Goal: Task Accomplishment & Management: Complete application form

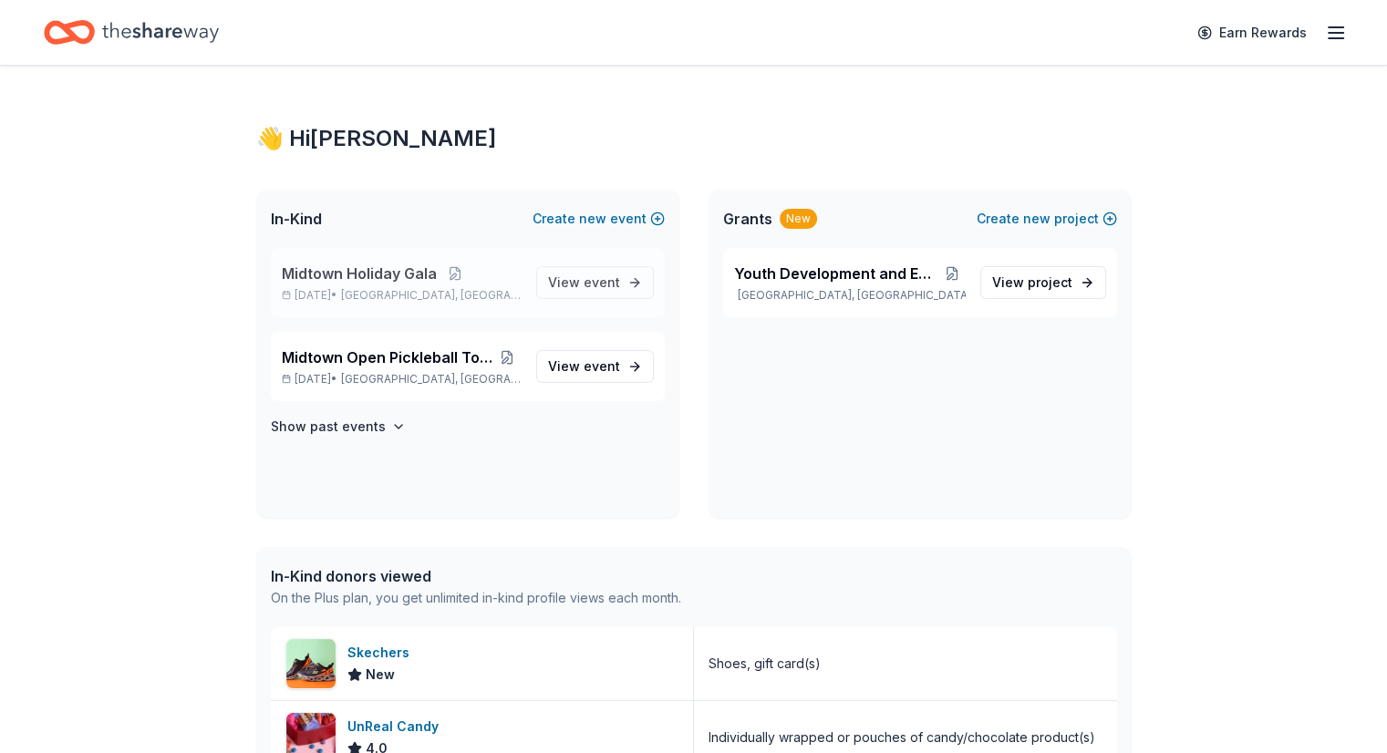
click at [386, 278] on span "Midtown Holiday Gala" at bounding box center [359, 274] width 155 height 22
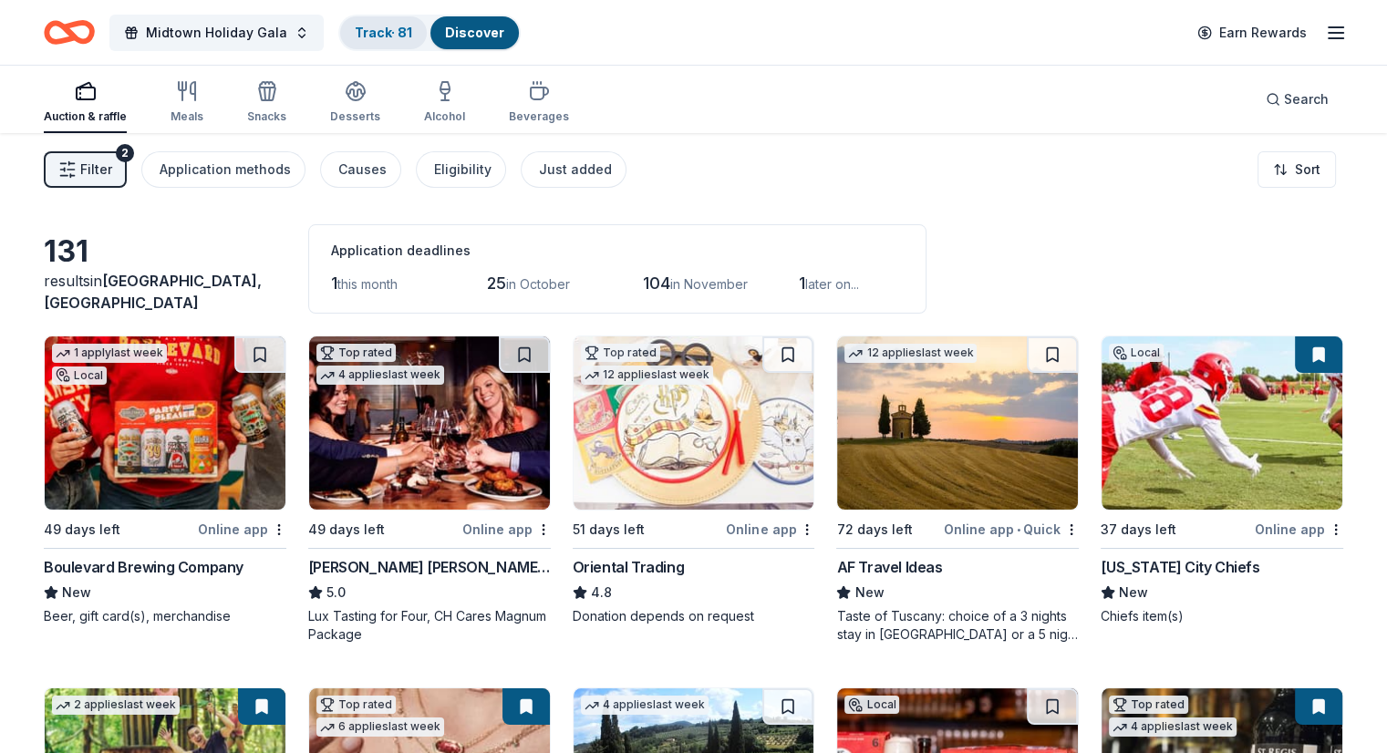
click at [388, 25] on link "Track · 81" at bounding box center [383, 33] width 57 height 16
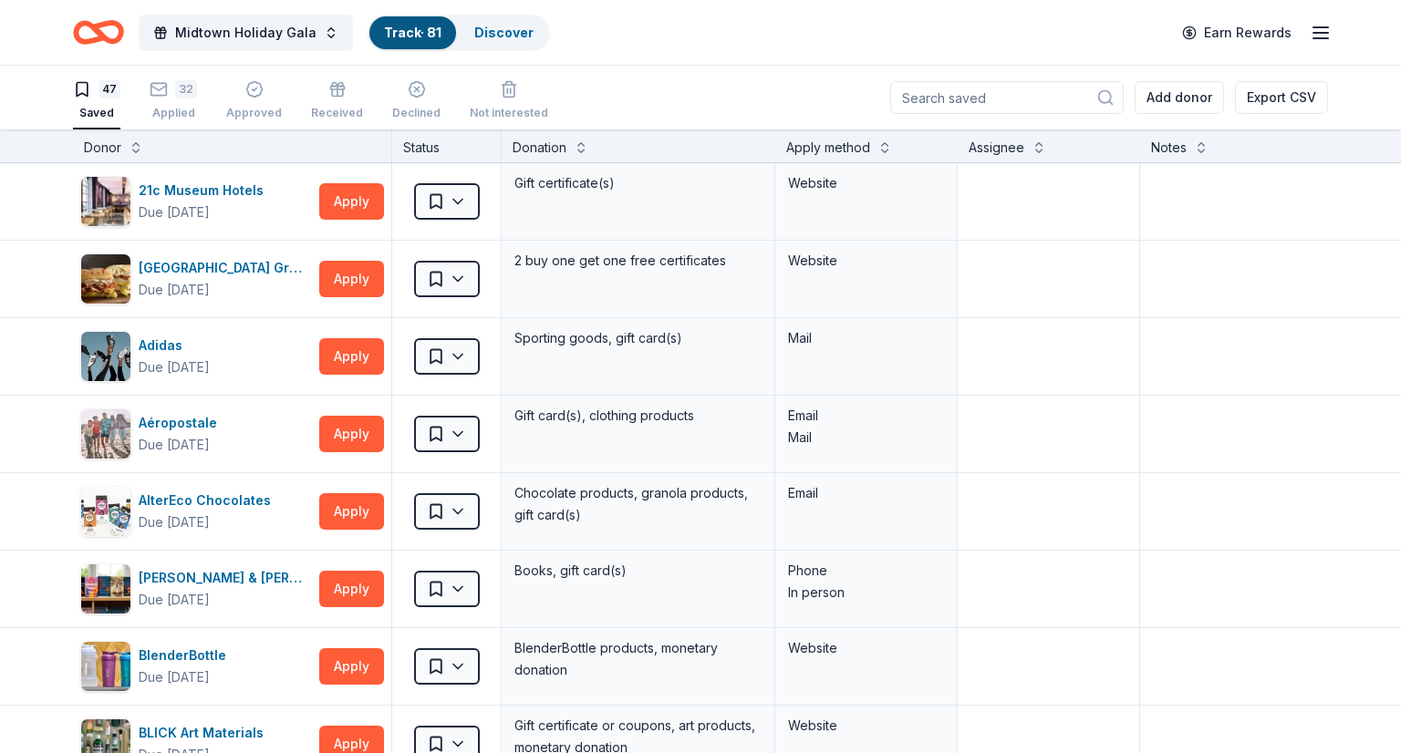
click at [196, 80] on div "47 Saved 32 Applied Approved Received Declined Not interested" at bounding box center [310, 101] width 475 height 57
click at [182, 88] on div "32" at bounding box center [186, 89] width 22 height 18
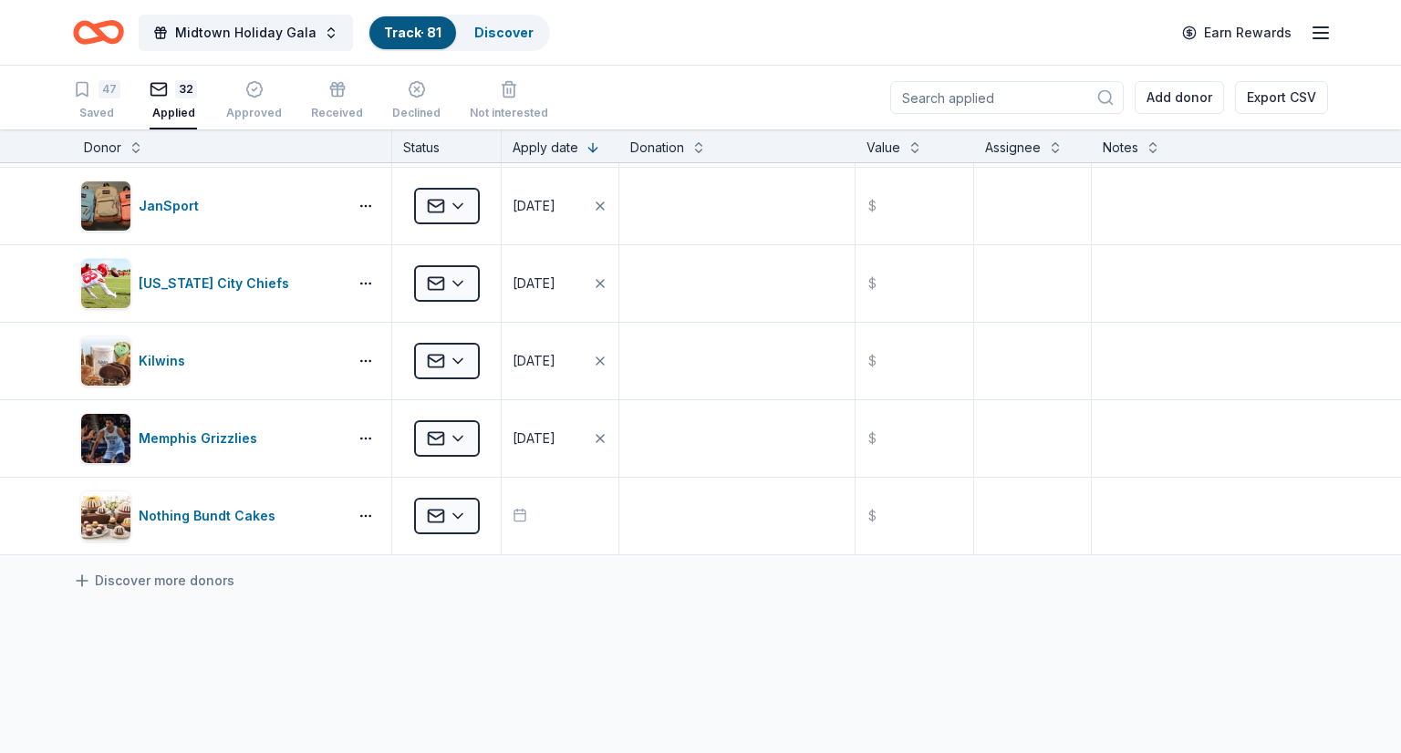
scroll to position [2128, 0]
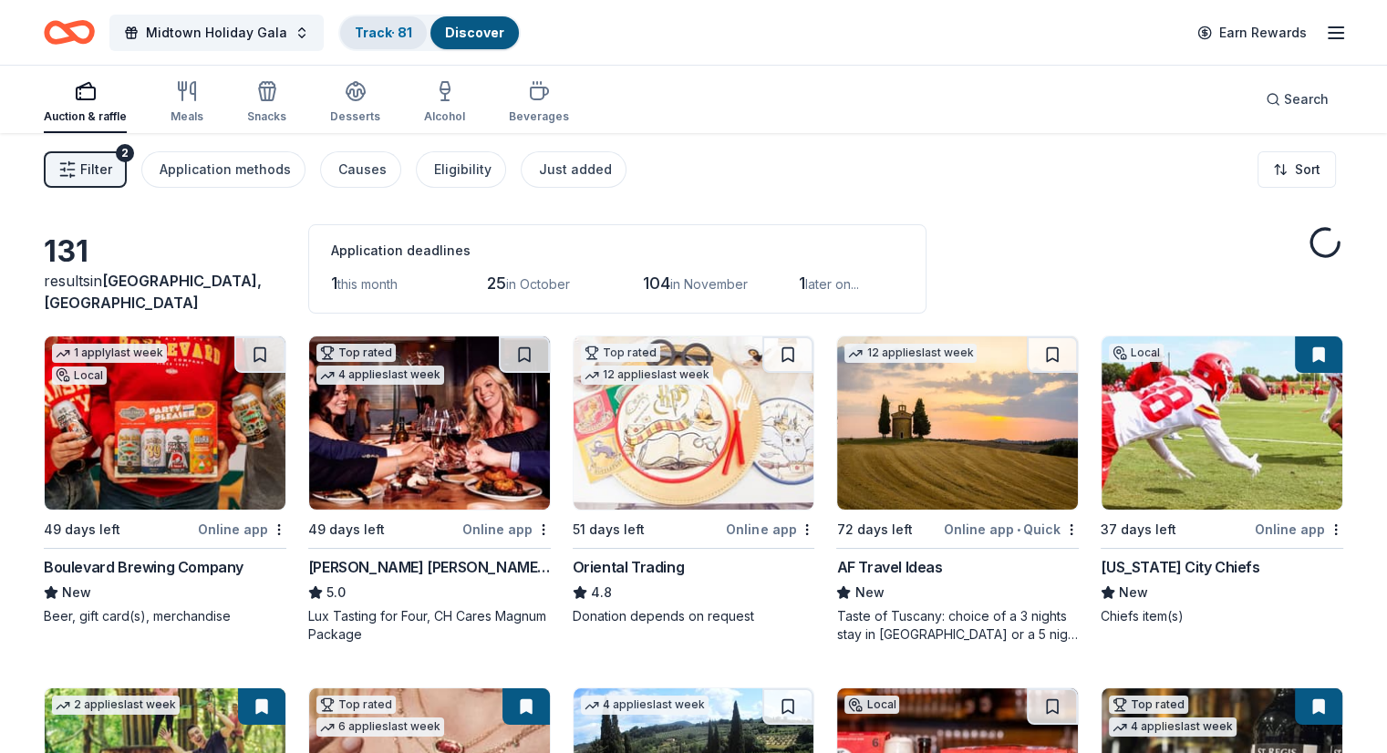
click at [391, 34] on link "Track · 81" at bounding box center [383, 33] width 57 height 16
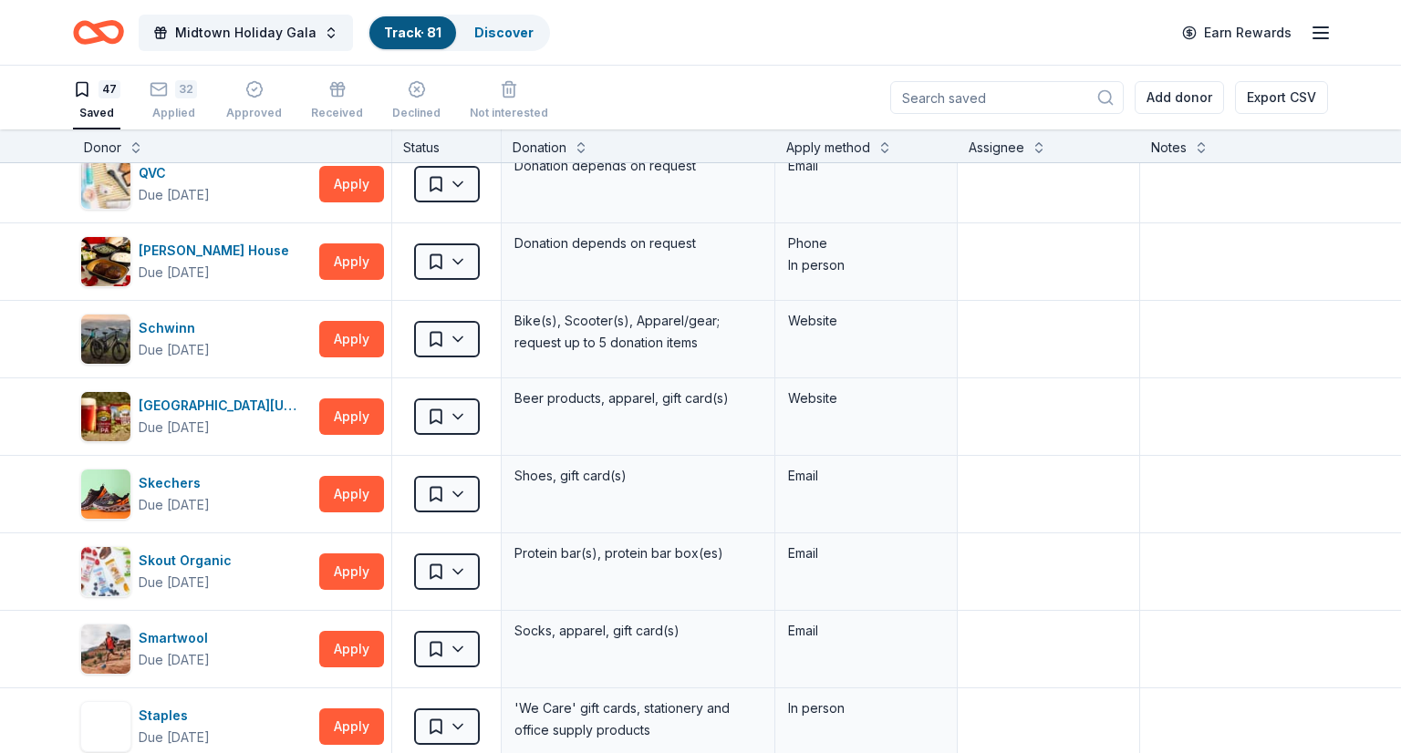
scroll to position [2763, 0]
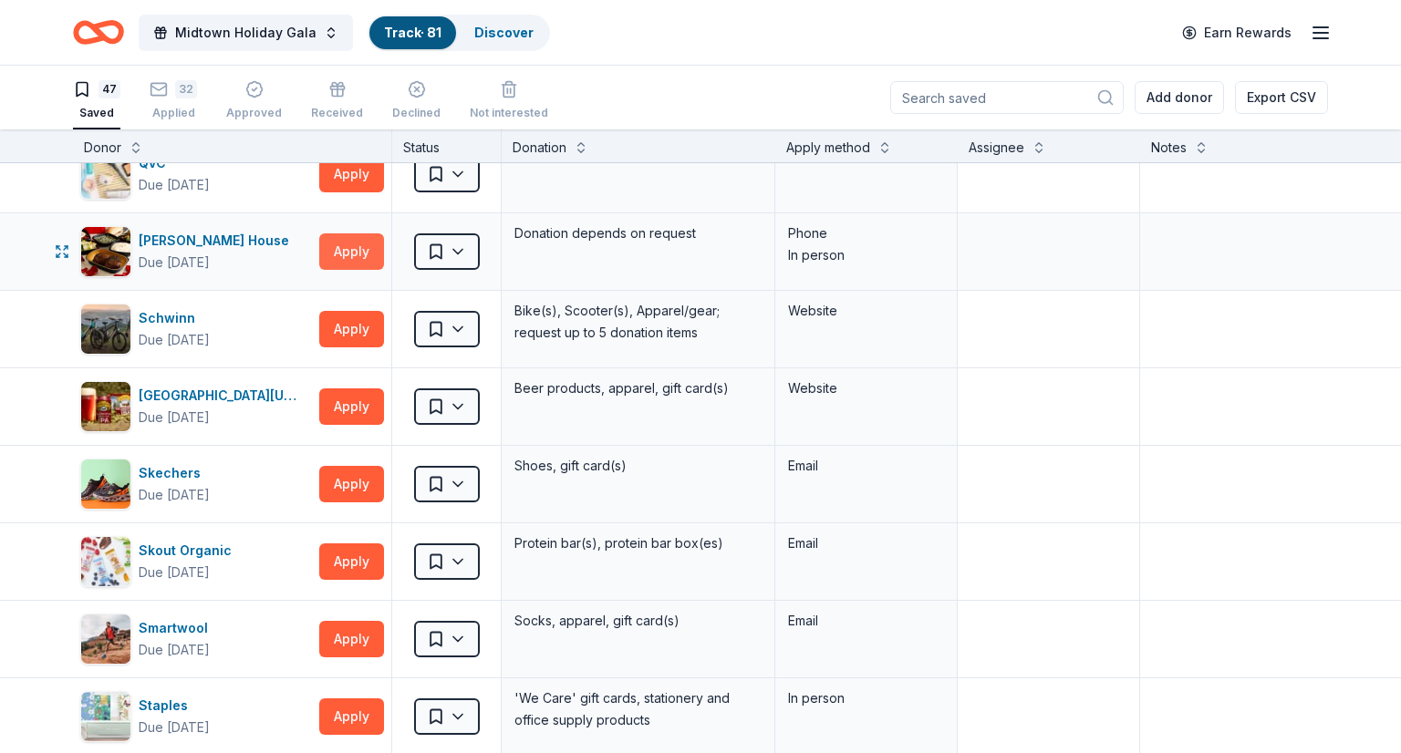
click at [347, 239] on button "Apply" at bounding box center [351, 252] width 65 height 36
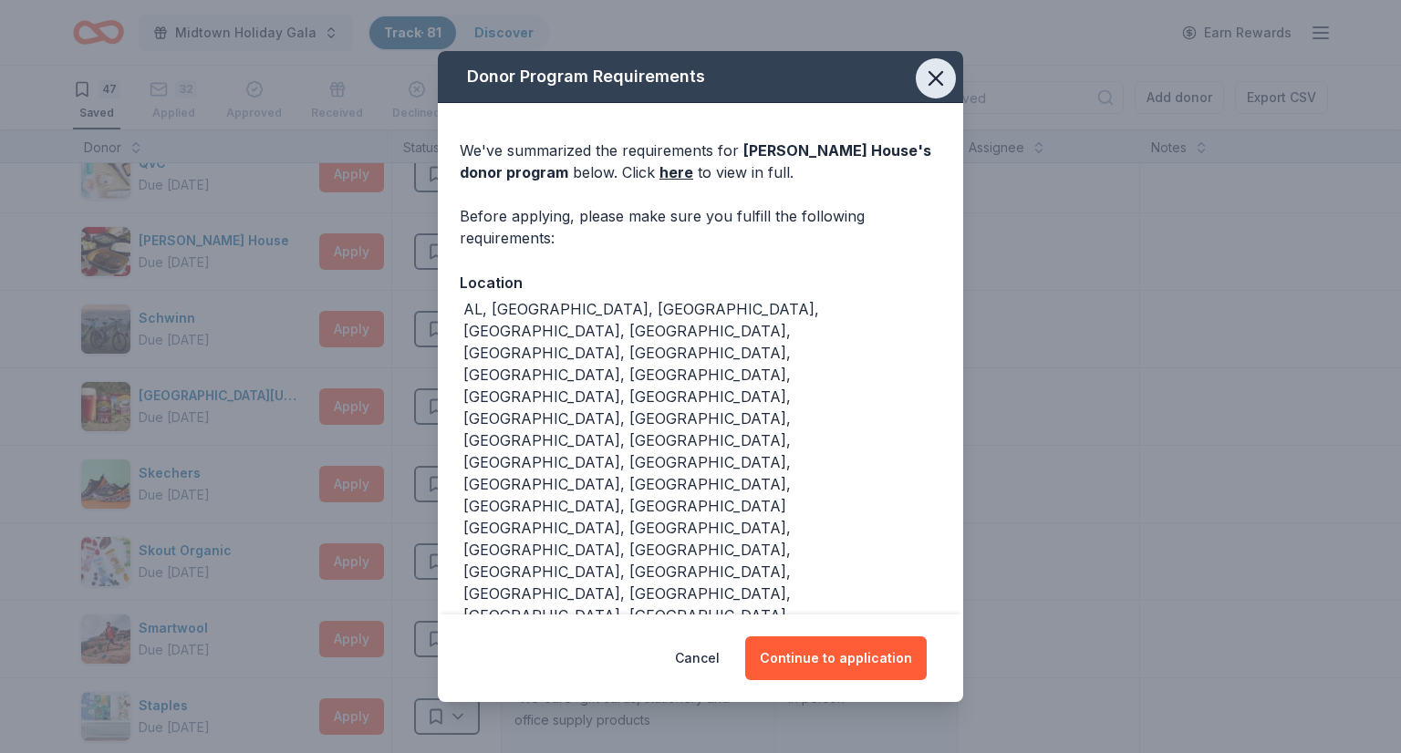
click at [945, 91] on icon "button" at bounding box center [936, 79] width 26 height 26
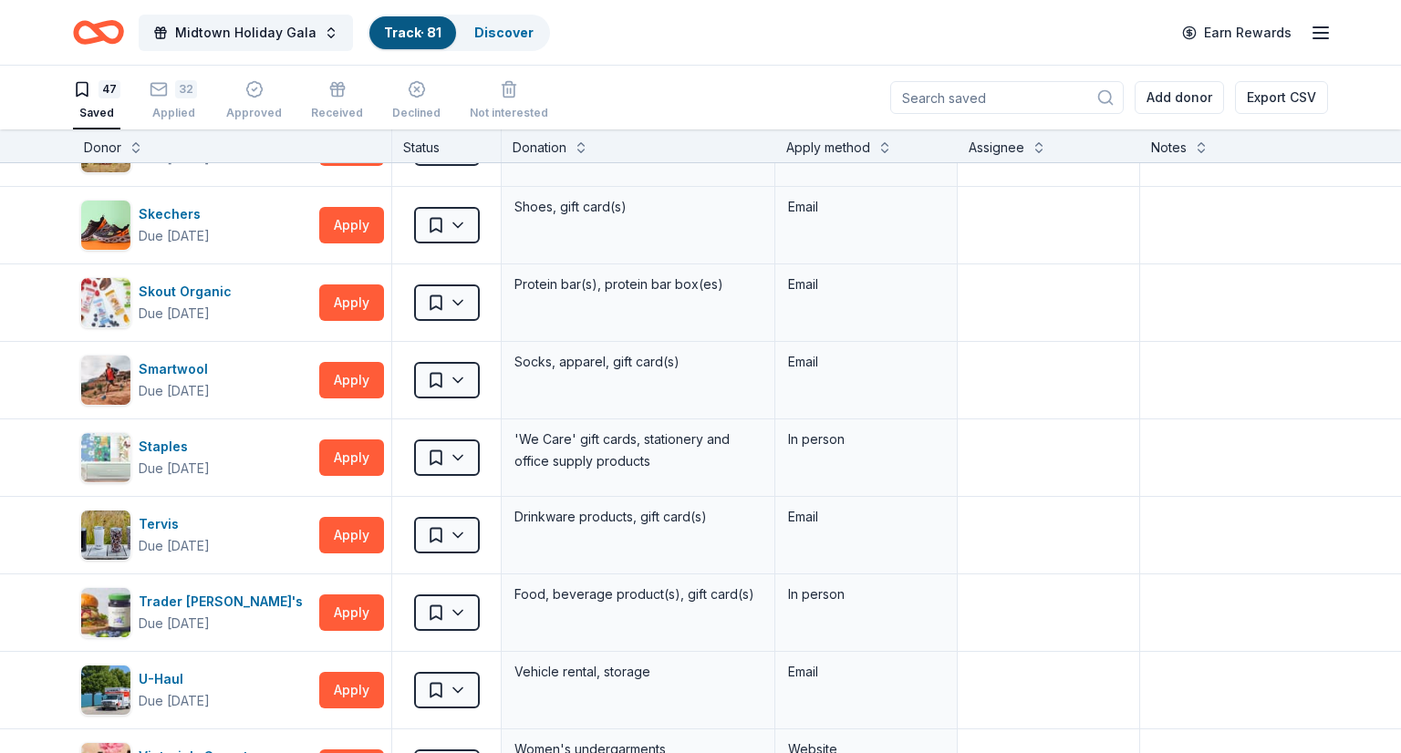
scroll to position [3155, 0]
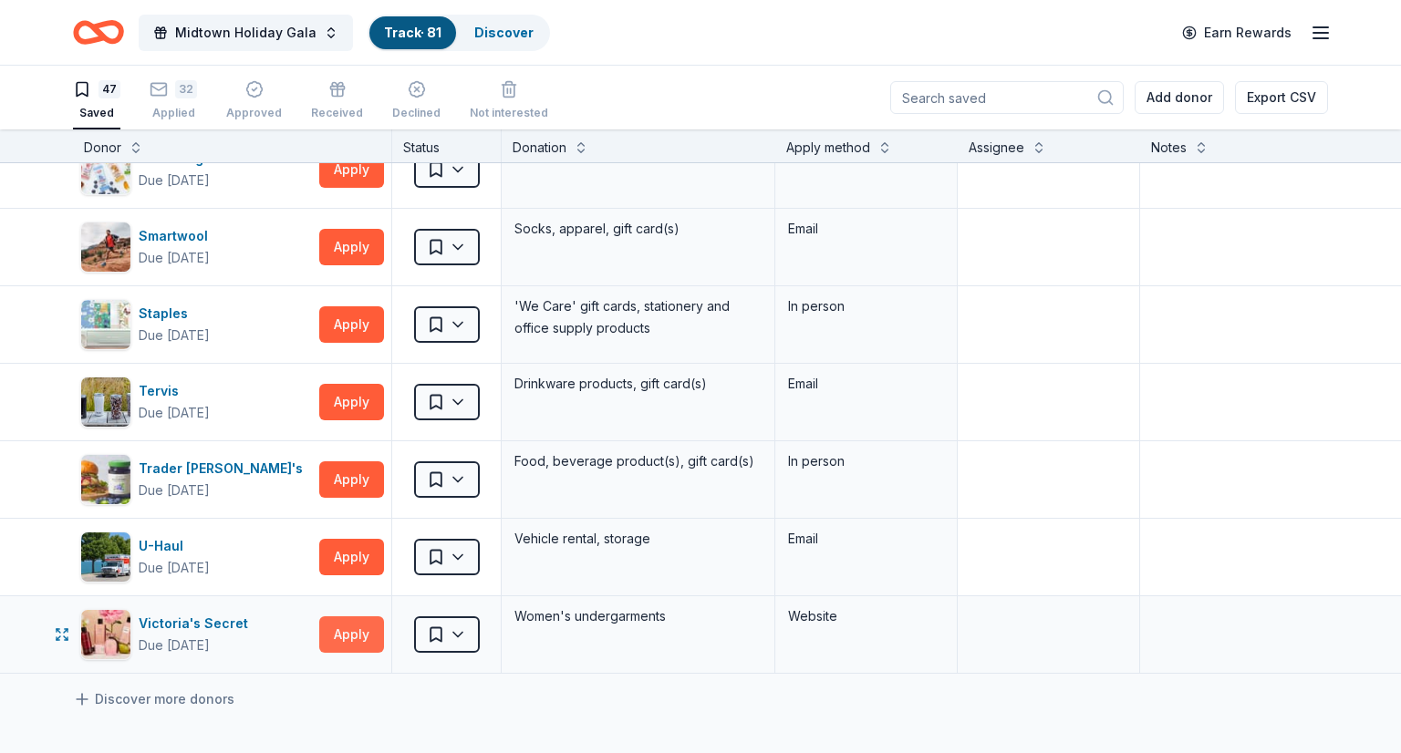
click at [343, 617] on button "Apply" at bounding box center [351, 635] width 65 height 36
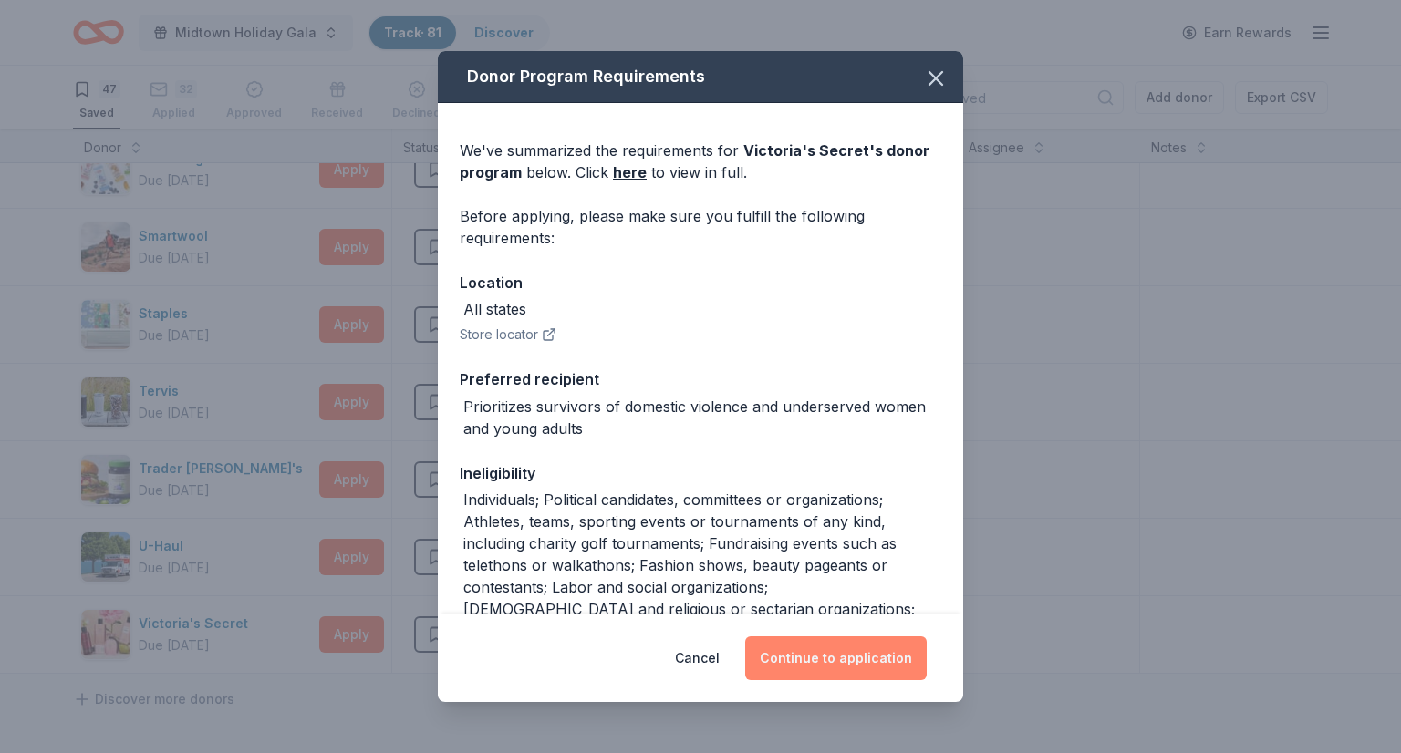
click at [829, 650] on button "Continue to application" at bounding box center [836, 659] width 182 height 44
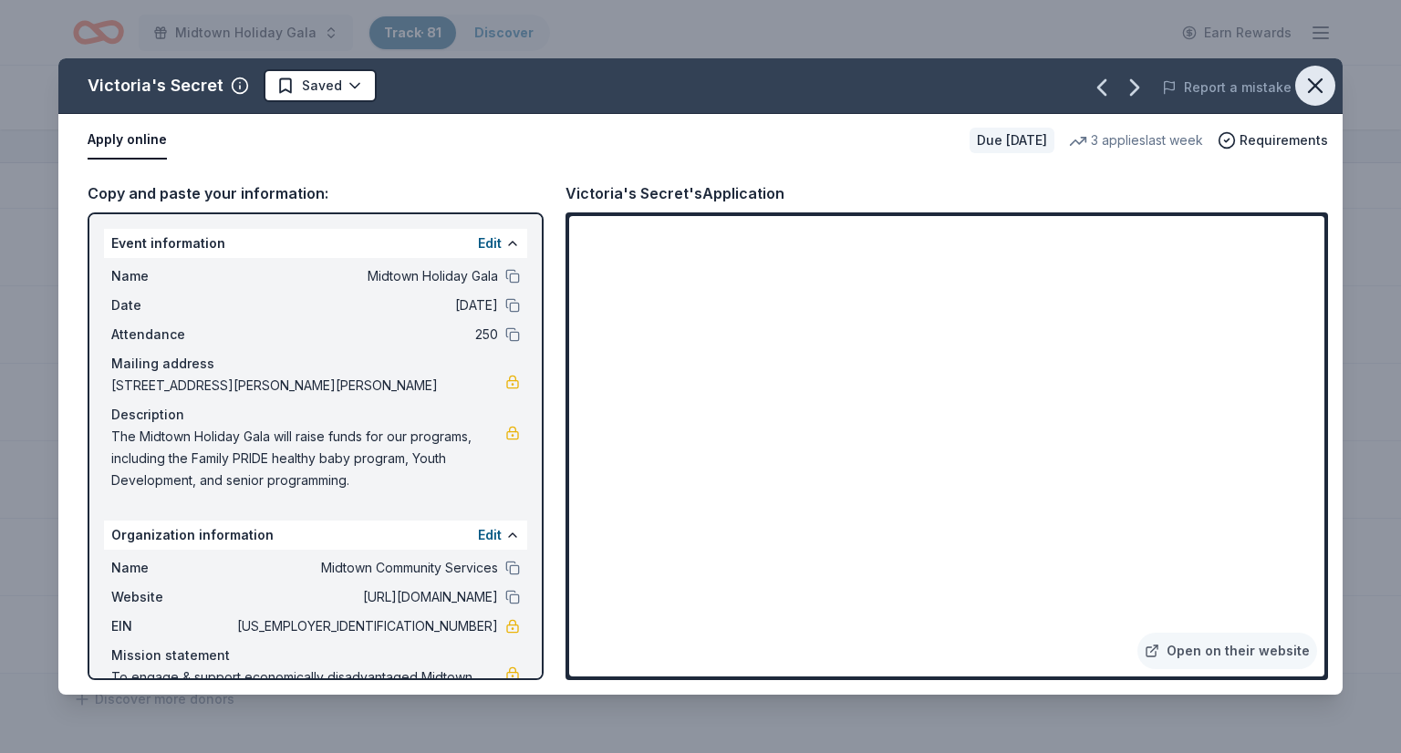
click at [1311, 81] on icon "button" at bounding box center [1315, 85] width 13 height 13
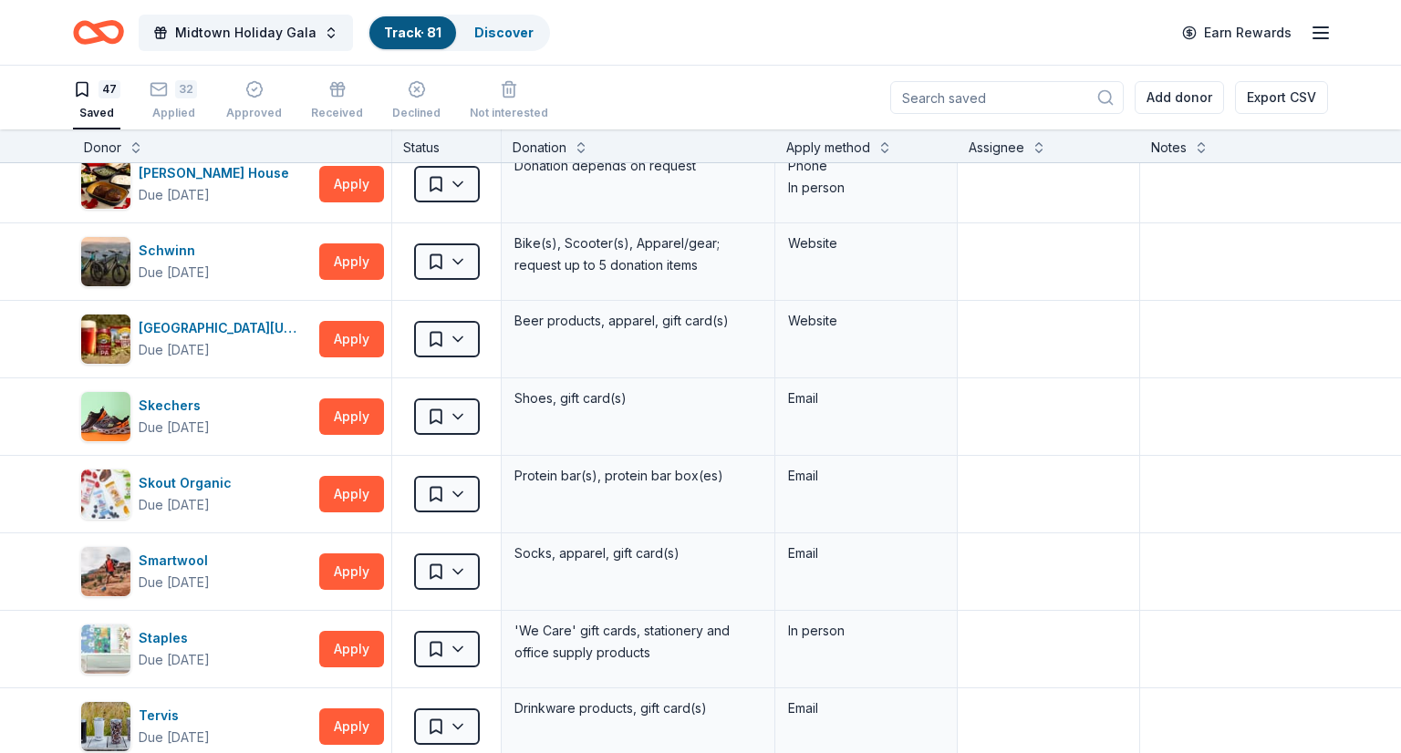
scroll to position [2825, 0]
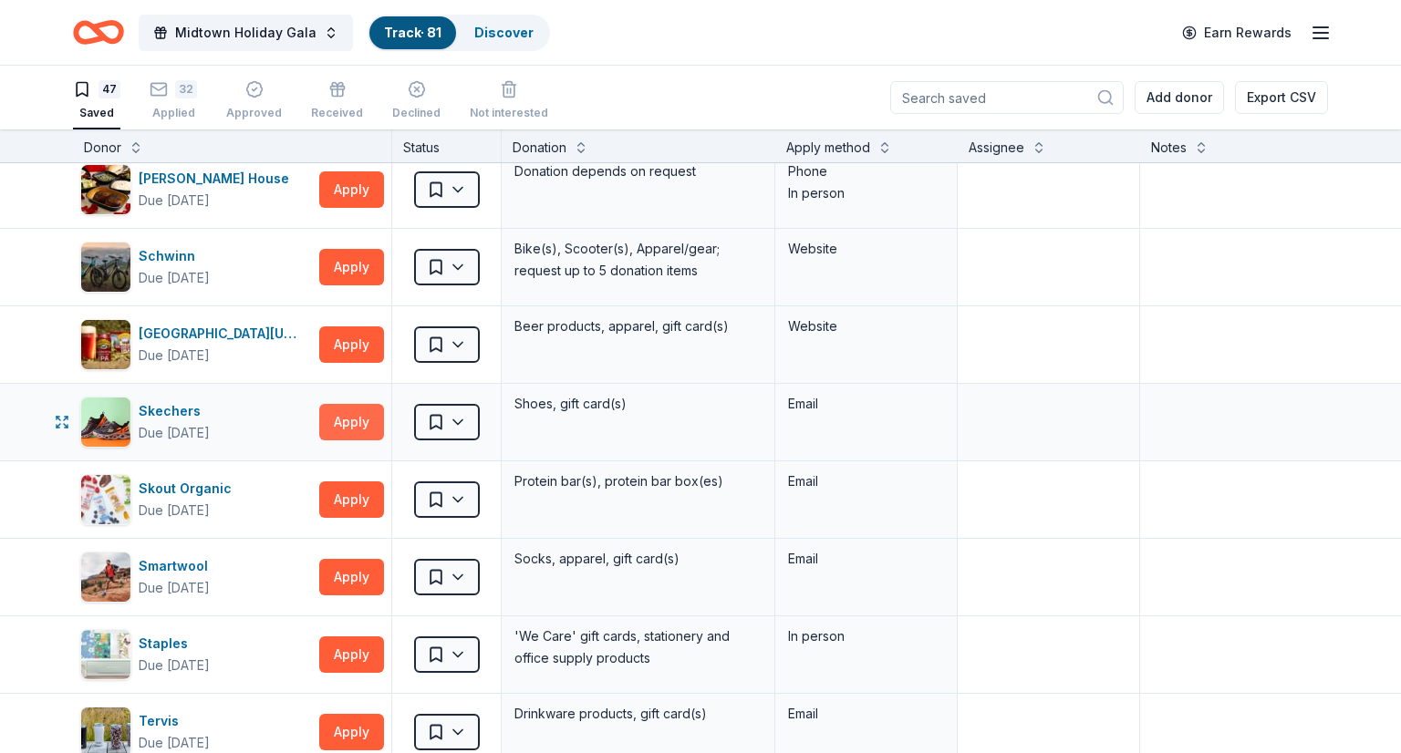
click at [353, 406] on button "Apply" at bounding box center [351, 422] width 65 height 36
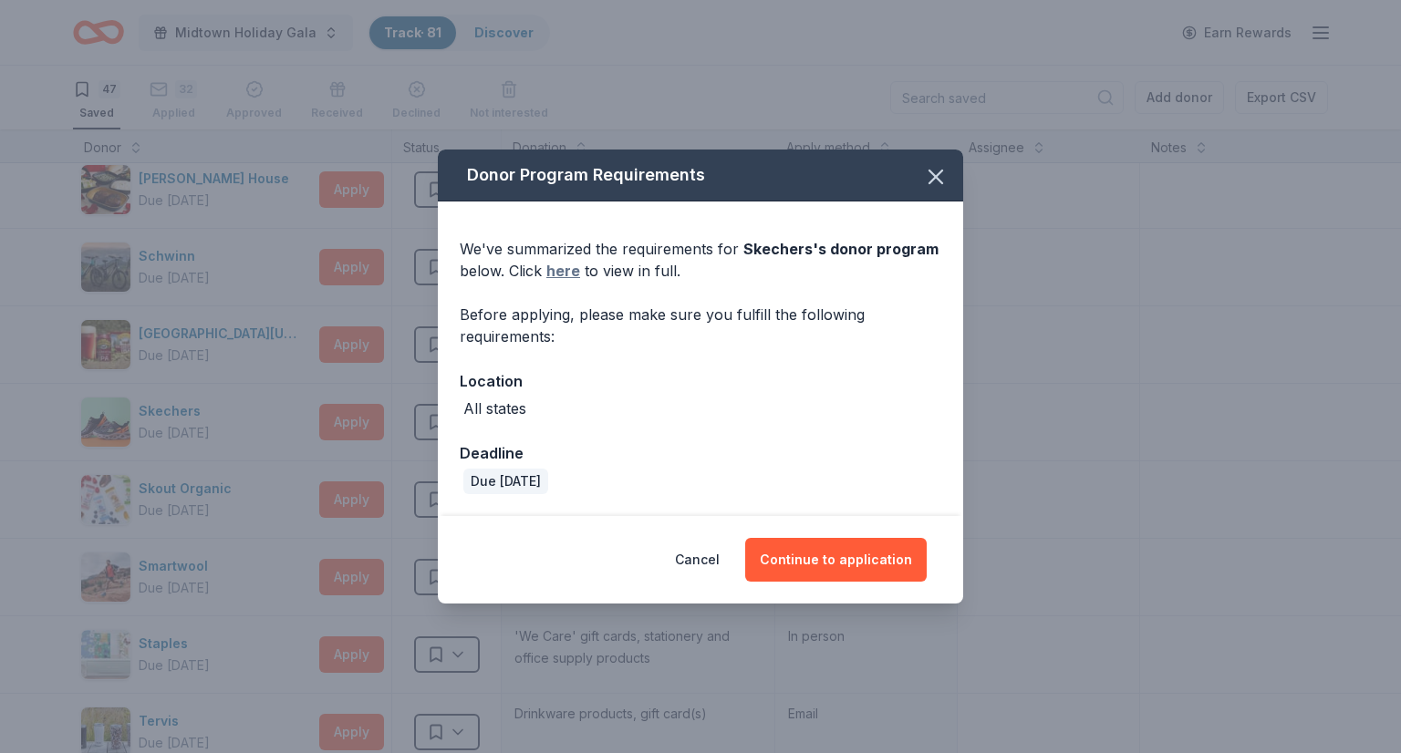
click at [556, 273] on link "here" at bounding box center [563, 271] width 34 height 22
click at [940, 182] on icon "button" at bounding box center [936, 177] width 26 height 26
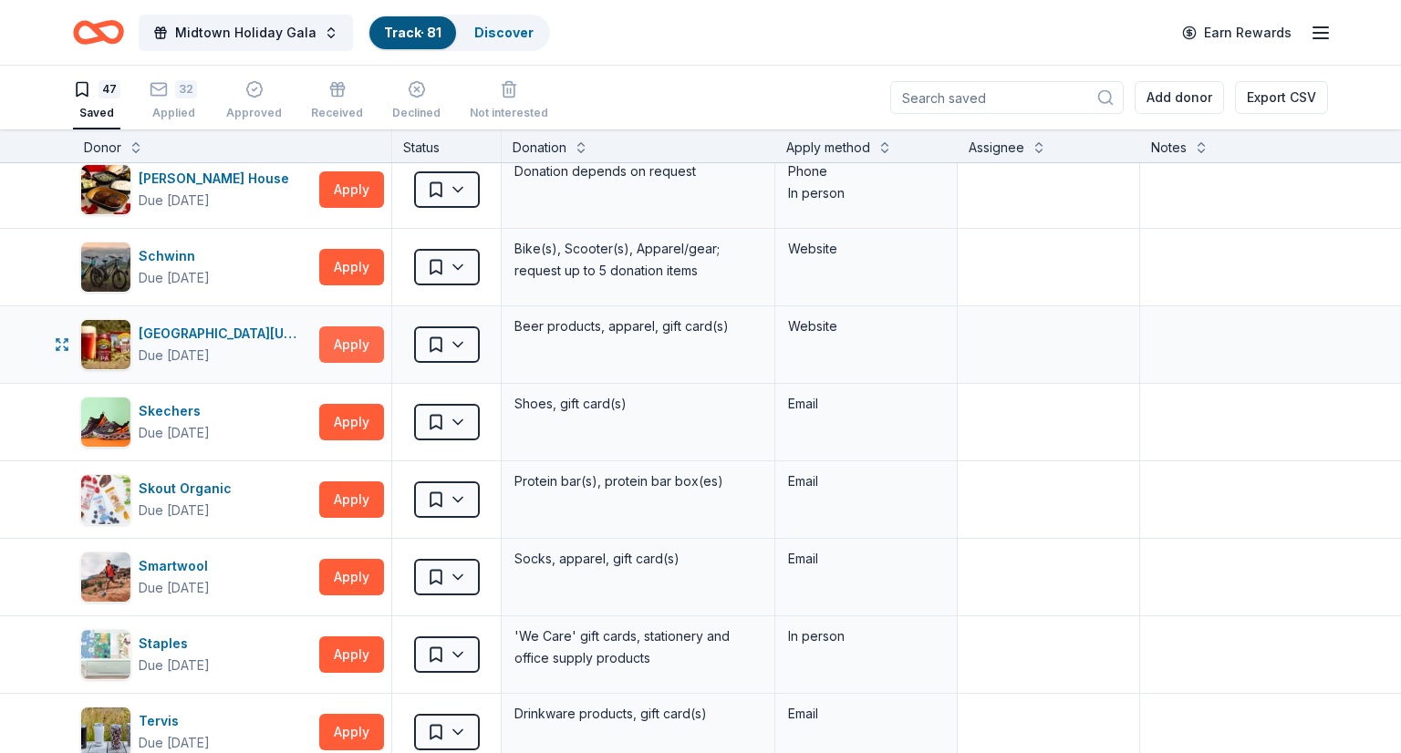
click at [366, 333] on button "Apply" at bounding box center [351, 345] width 65 height 36
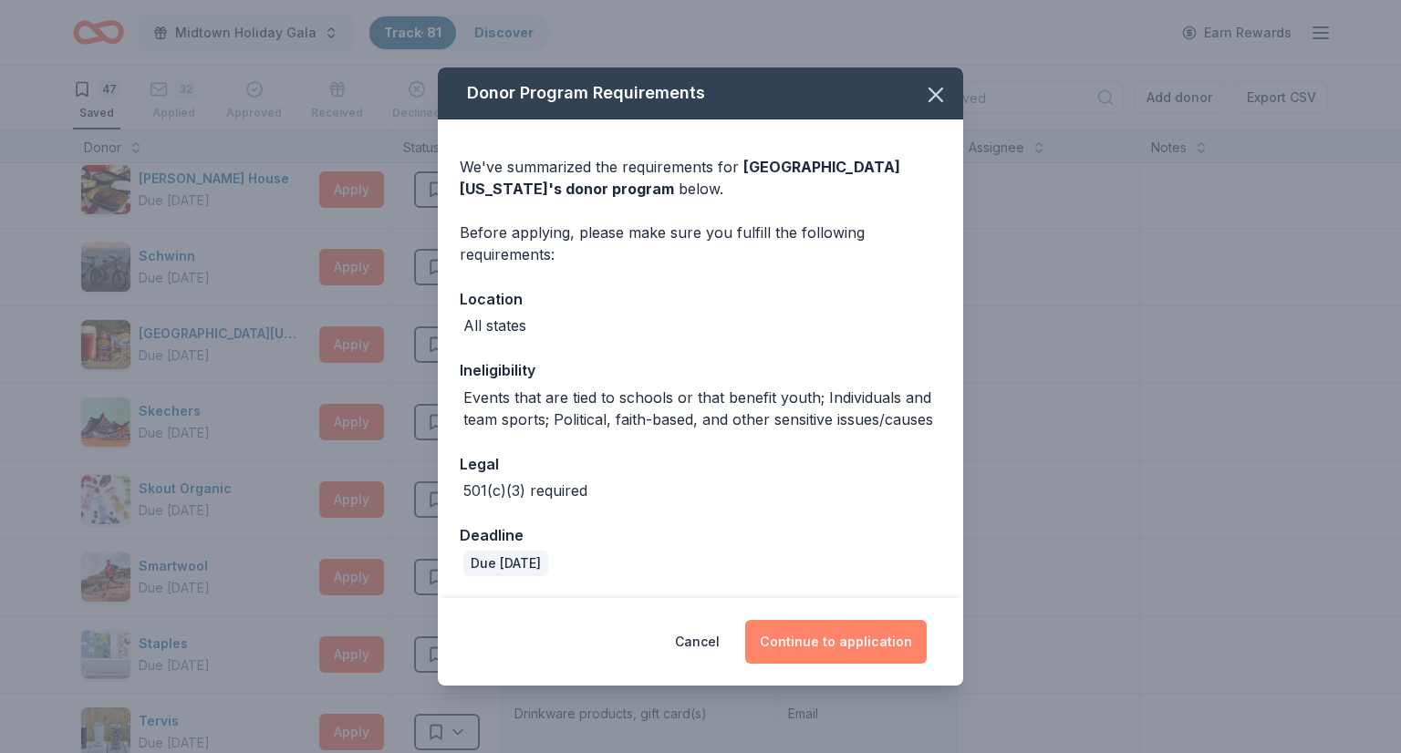
click at [852, 629] on button "Continue to application" at bounding box center [836, 642] width 182 height 44
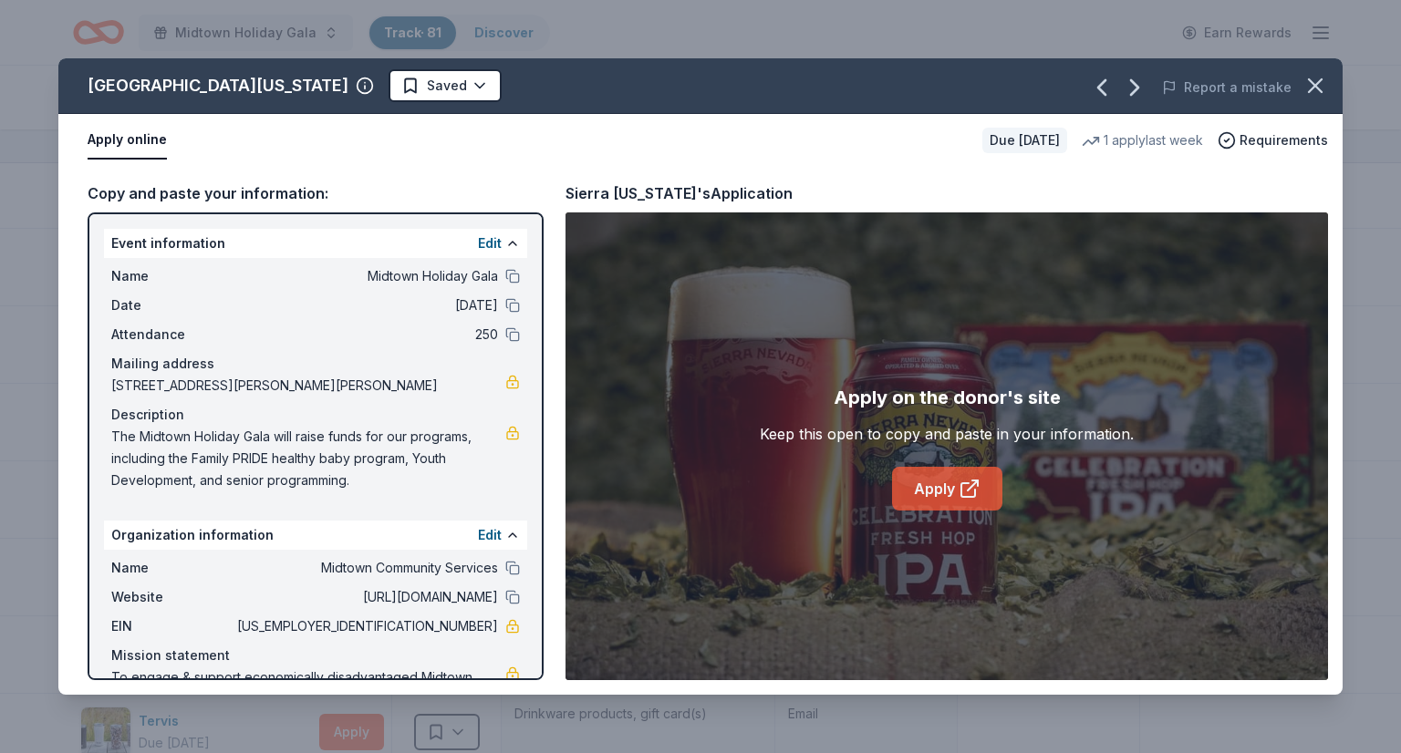
click at [971, 494] on icon at bounding box center [970, 489] width 22 height 22
click at [1308, 82] on icon "button" at bounding box center [1316, 86] width 26 height 26
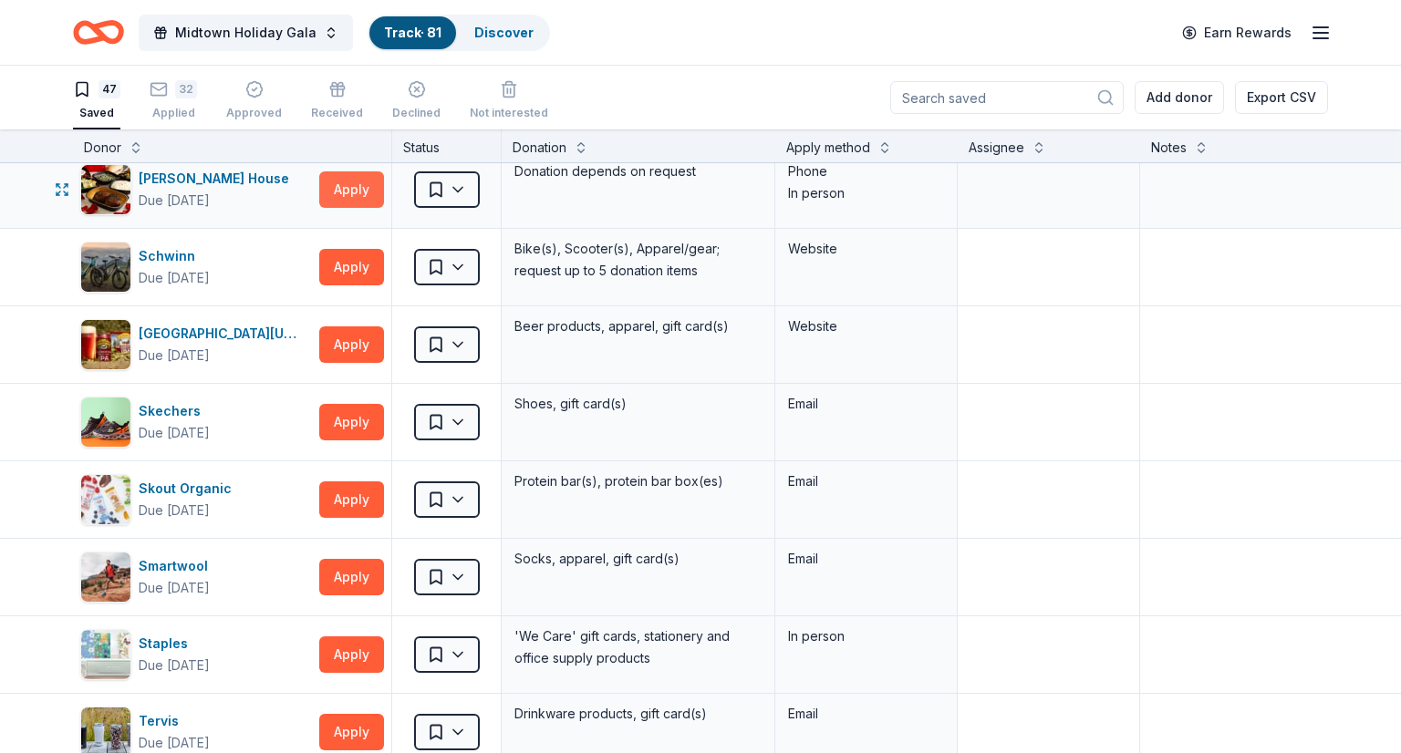
click at [365, 183] on button "Apply" at bounding box center [351, 189] width 65 height 36
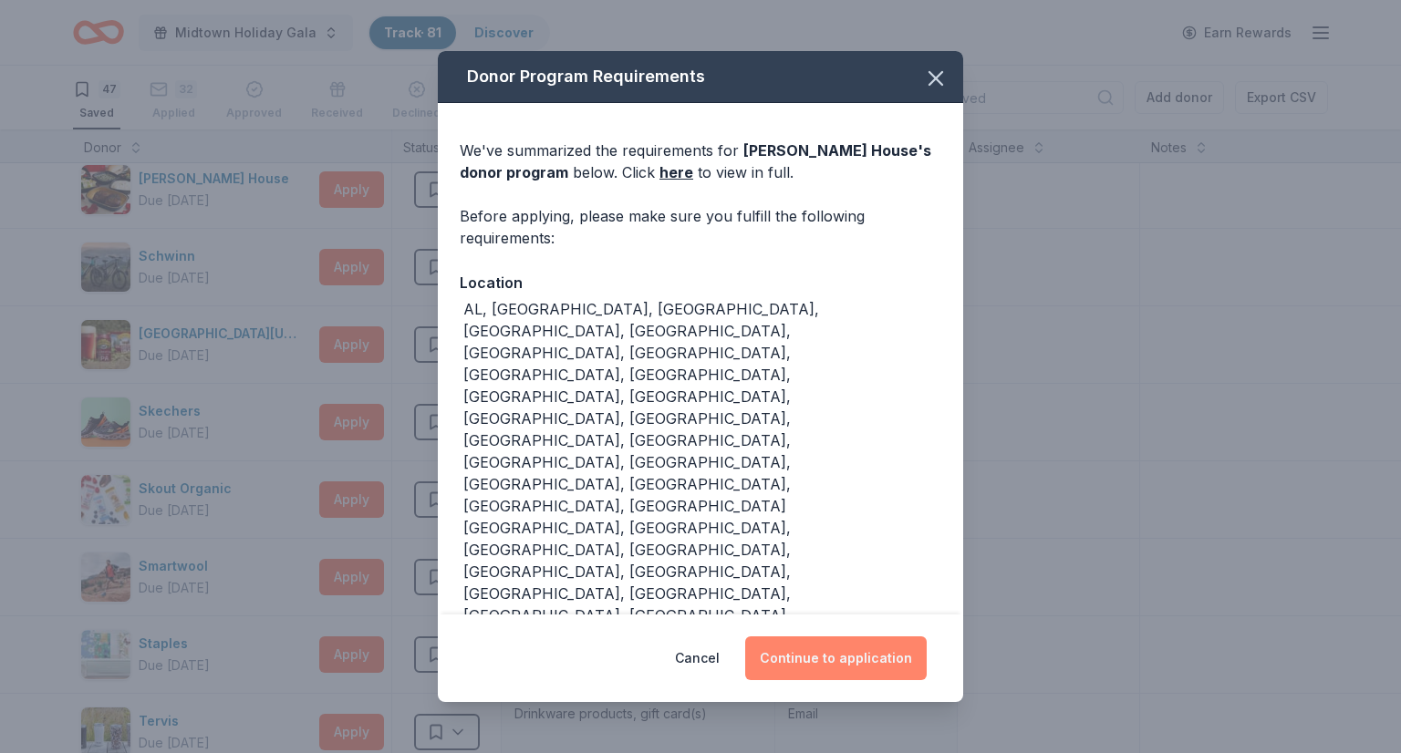
click at [855, 637] on button "Continue to application" at bounding box center [836, 659] width 182 height 44
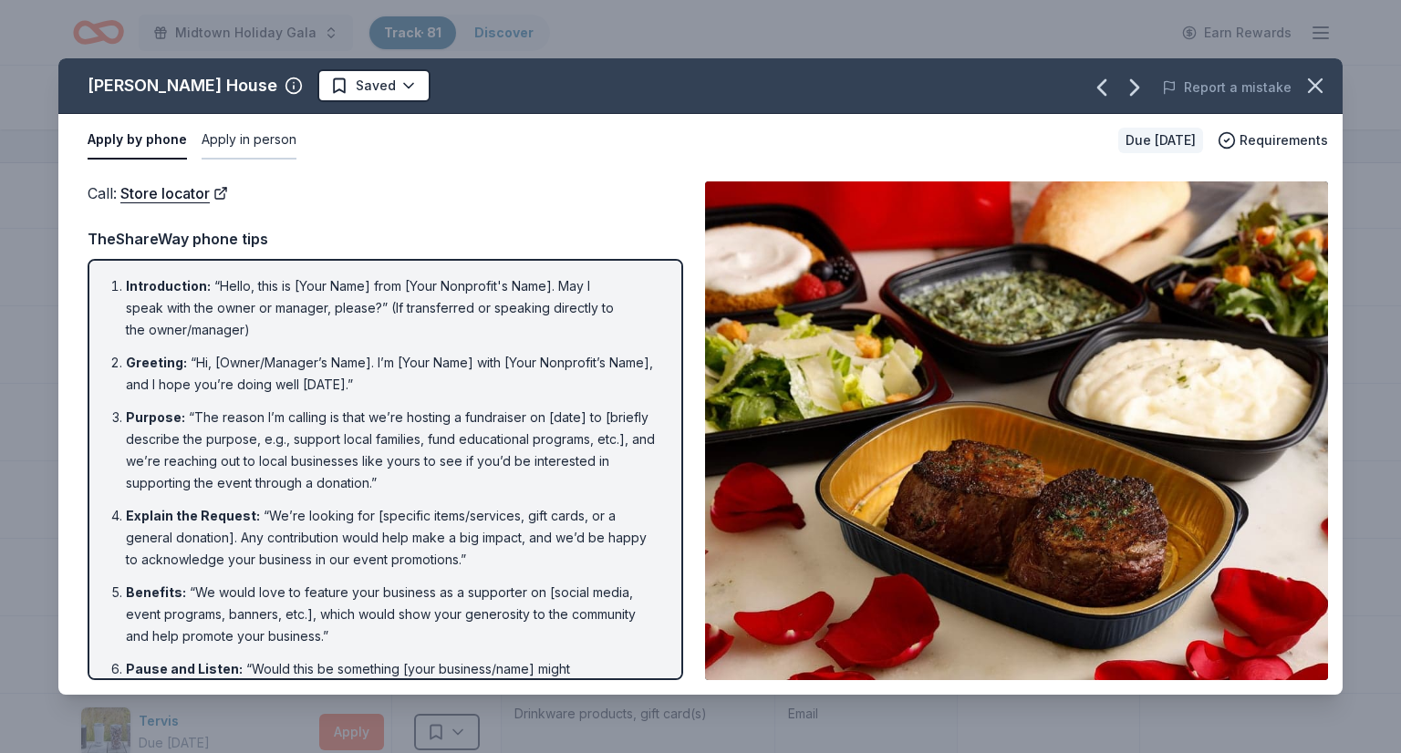
click at [256, 152] on button "Apply in person" at bounding box center [249, 140] width 95 height 38
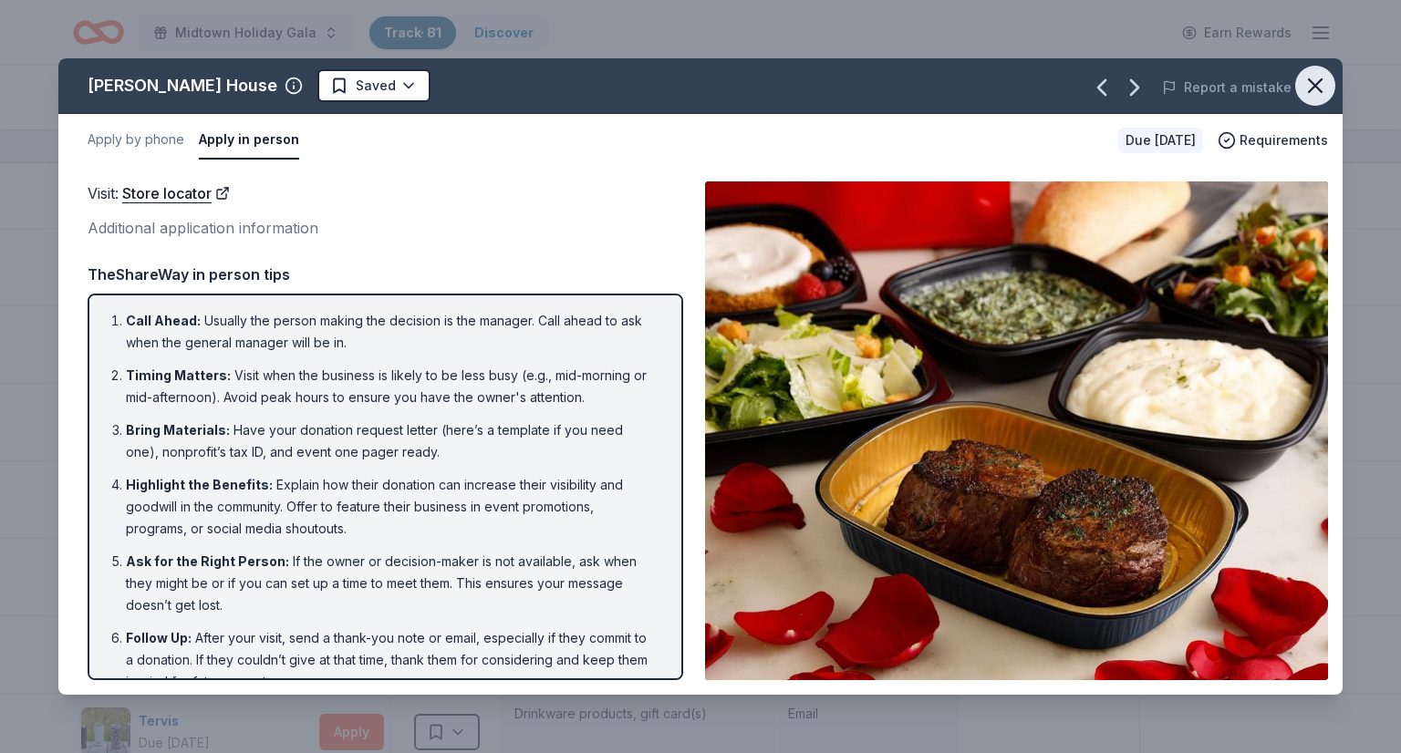
click at [1307, 78] on icon "button" at bounding box center [1316, 86] width 26 height 26
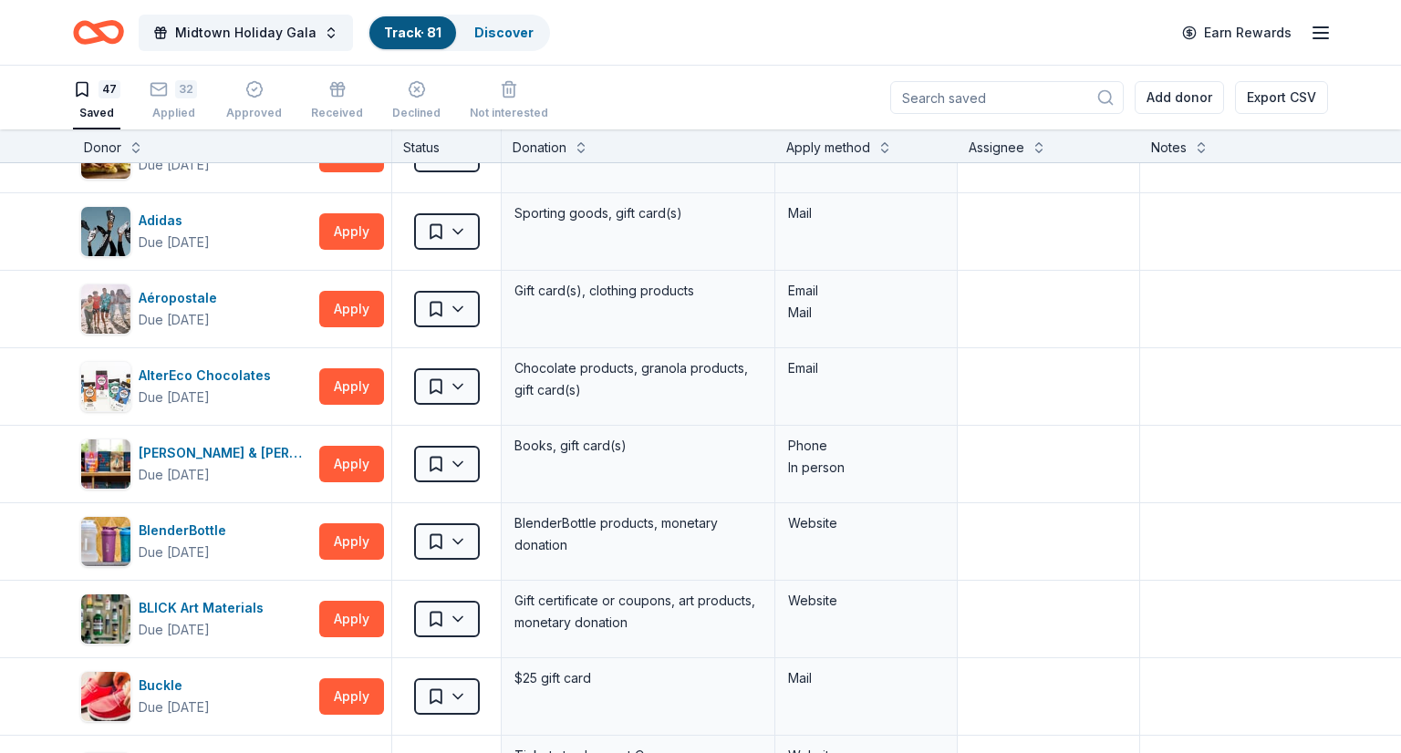
scroll to position [0, 0]
